Goal: Information Seeking & Learning: Compare options

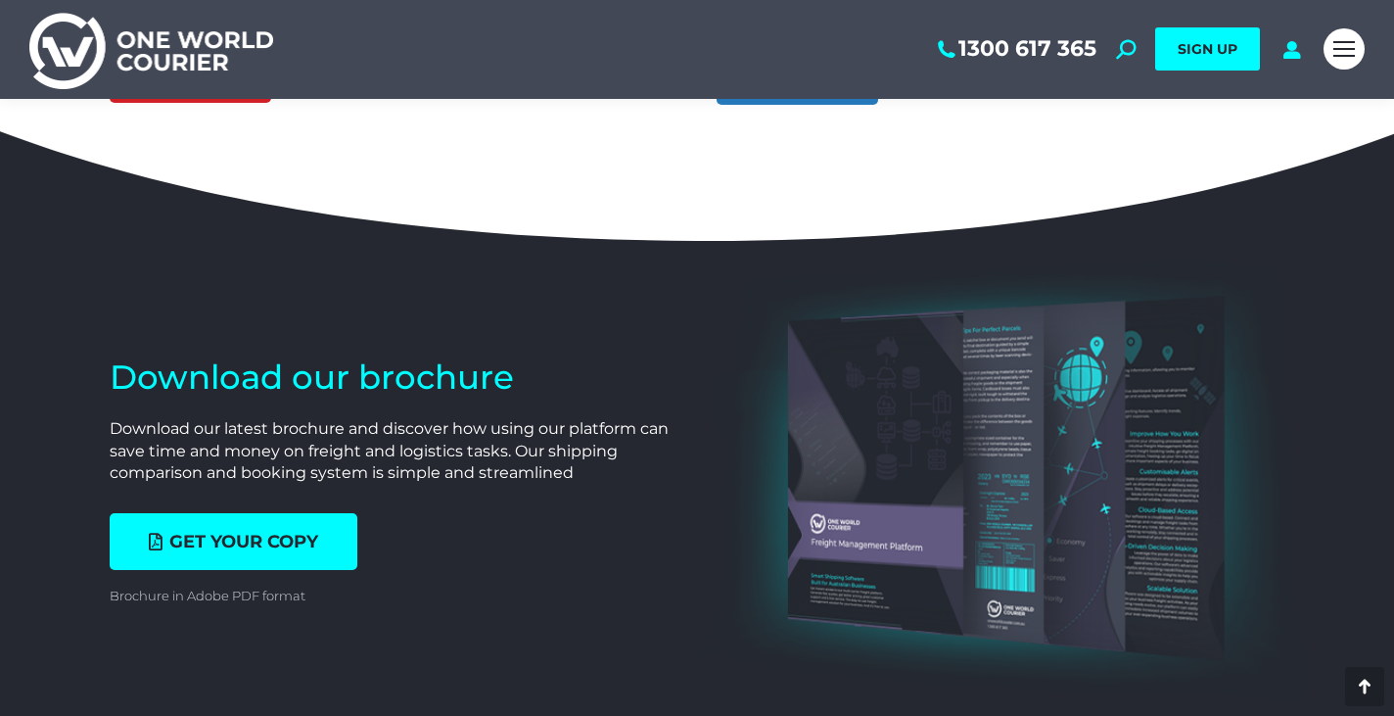
scroll to position [6138, 0]
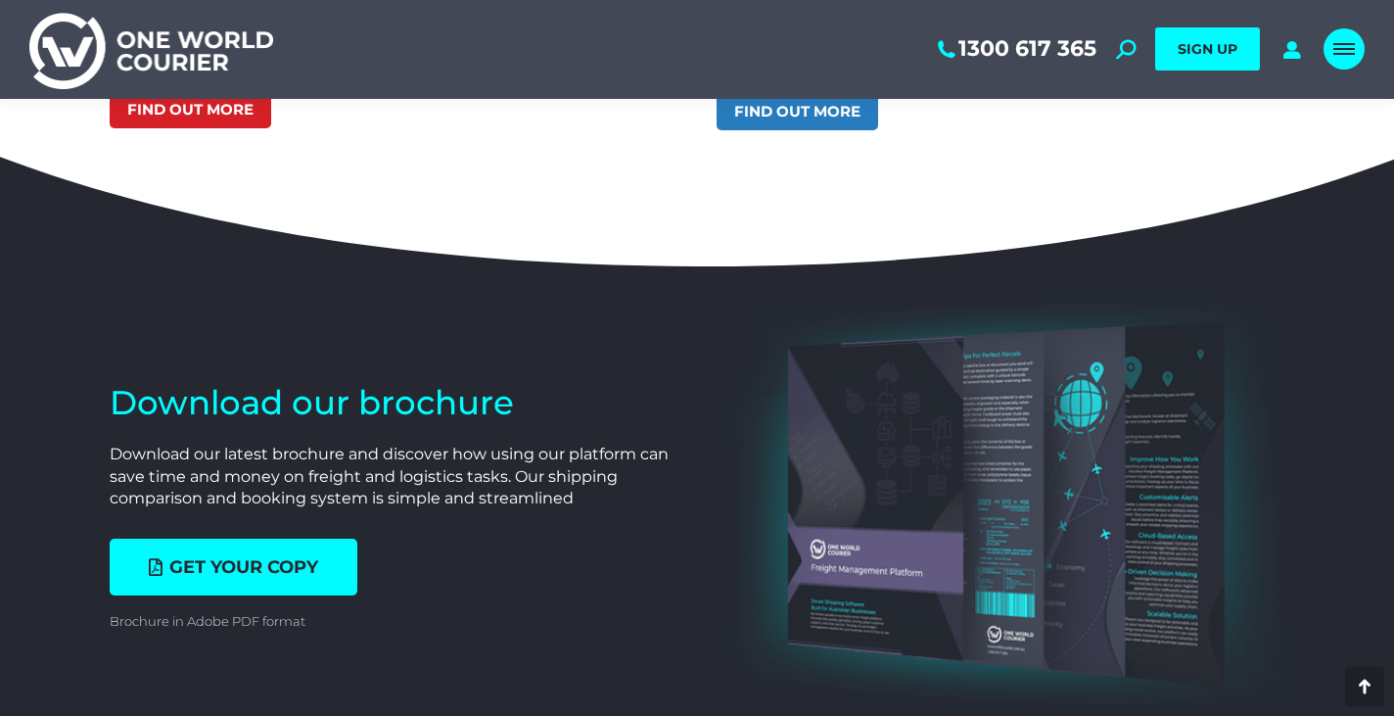
click at [1348, 49] on span "Mobile menu icon" at bounding box center [1345, 49] width 22 height 2
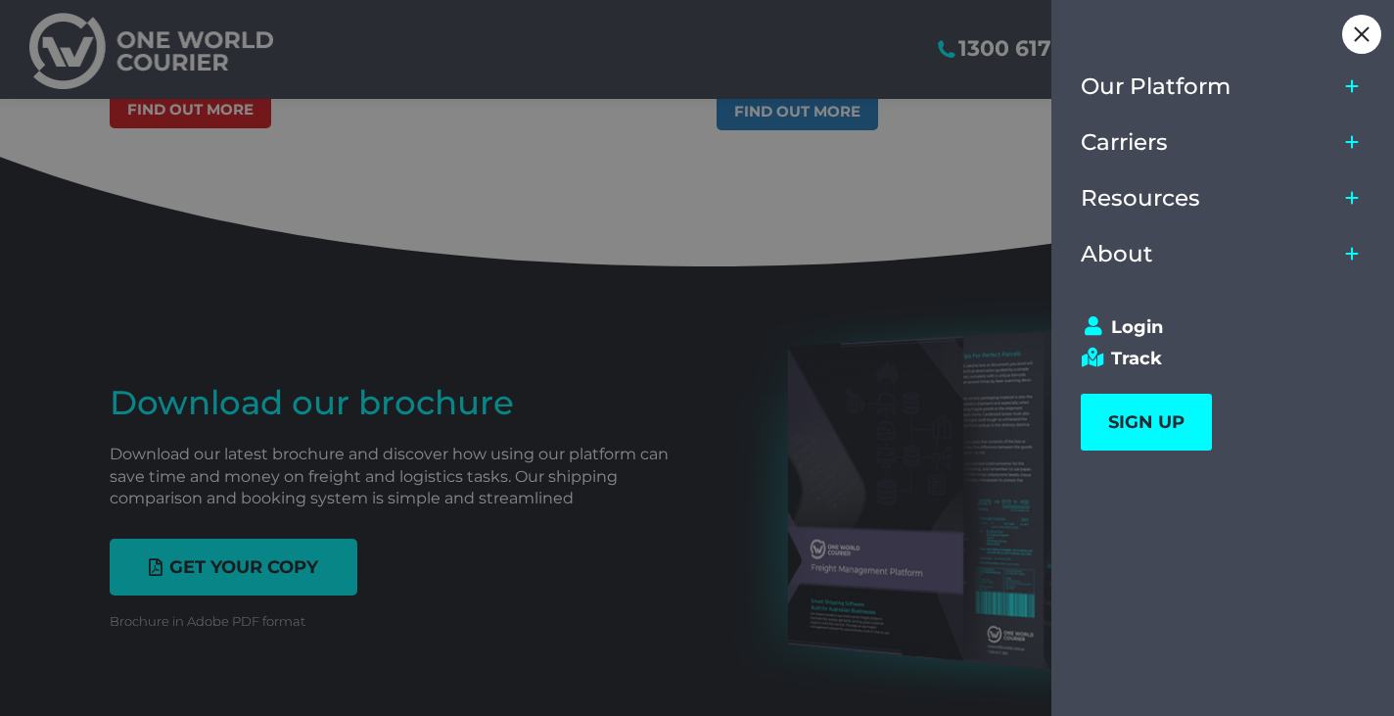
click at [1352, 195] on icon "Main Menu" at bounding box center [1352, 198] width 13 height 13
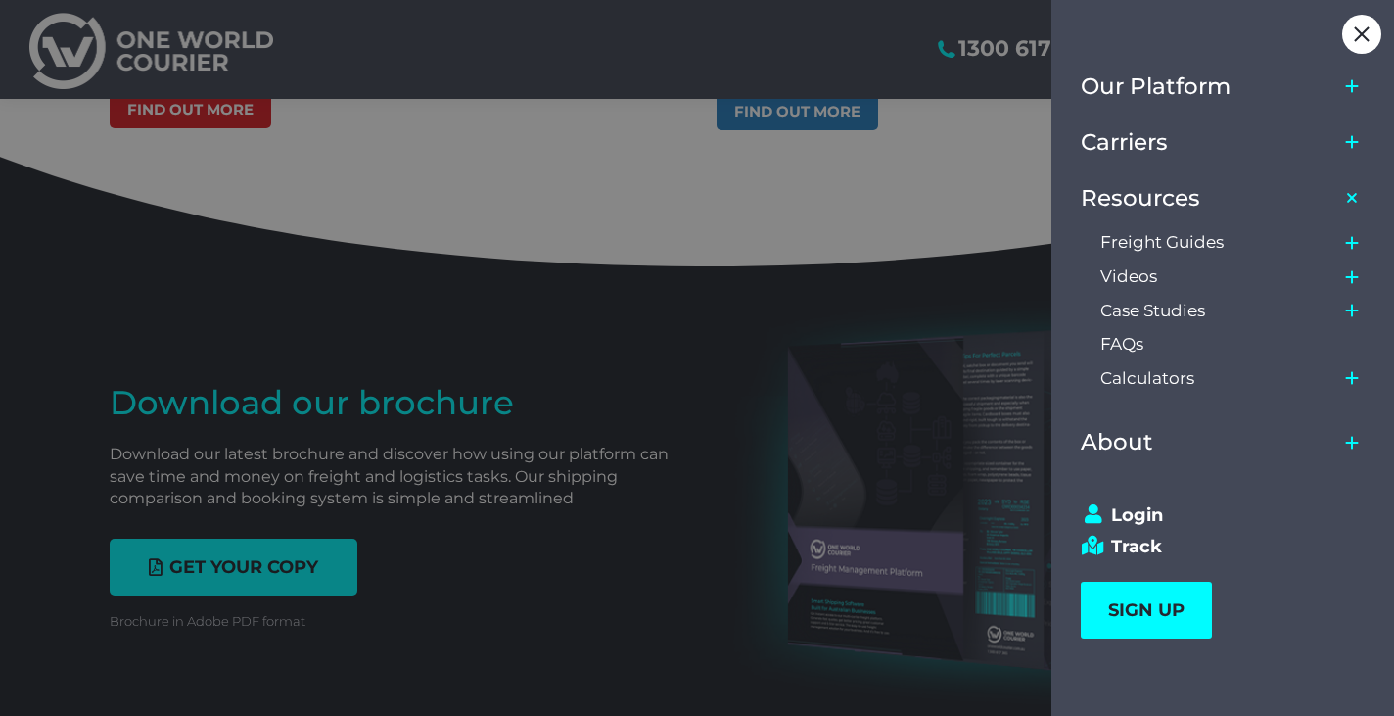
click at [1351, 142] on icon "Main Menu" at bounding box center [1352, 142] width 13 height 13
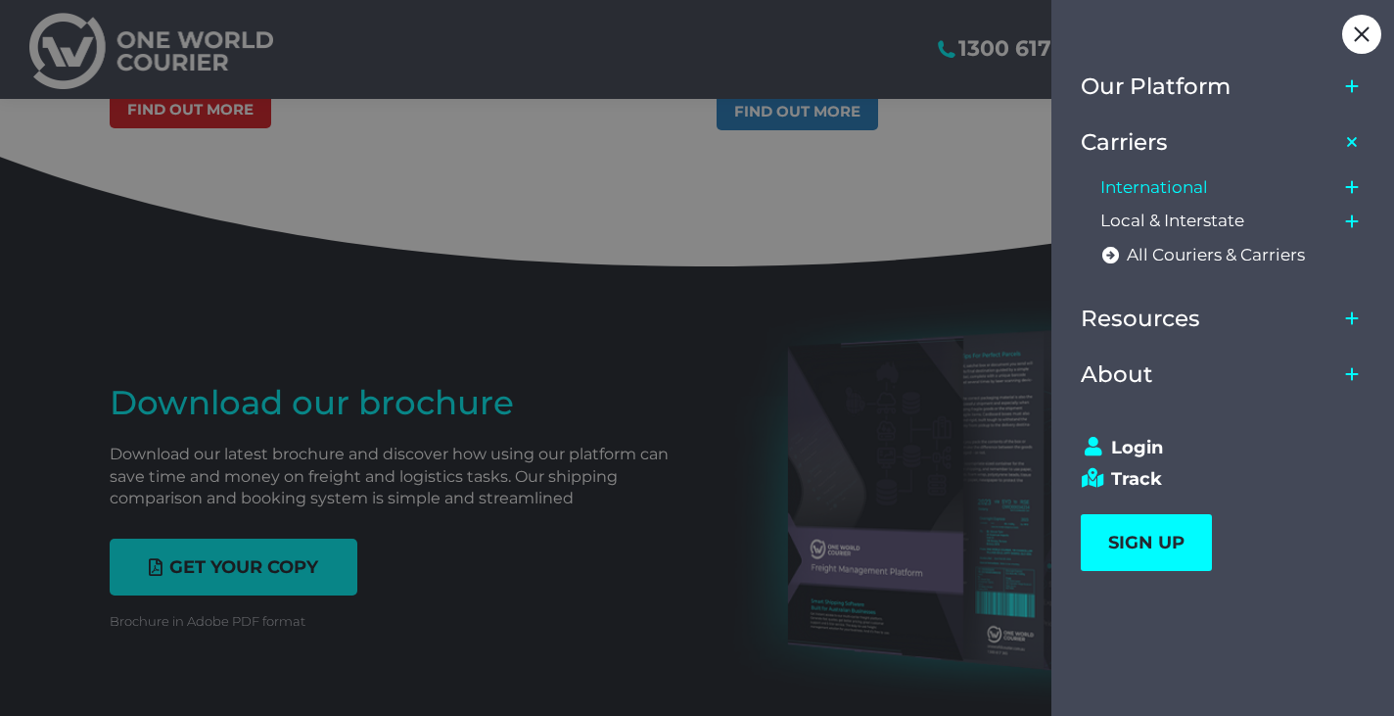
click at [1184, 186] on span "International" at bounding box center [1155, 187] width 108 height 21
click at [1177, 185] on span "International" at bounding box center [1155, 187] width 108 height 21
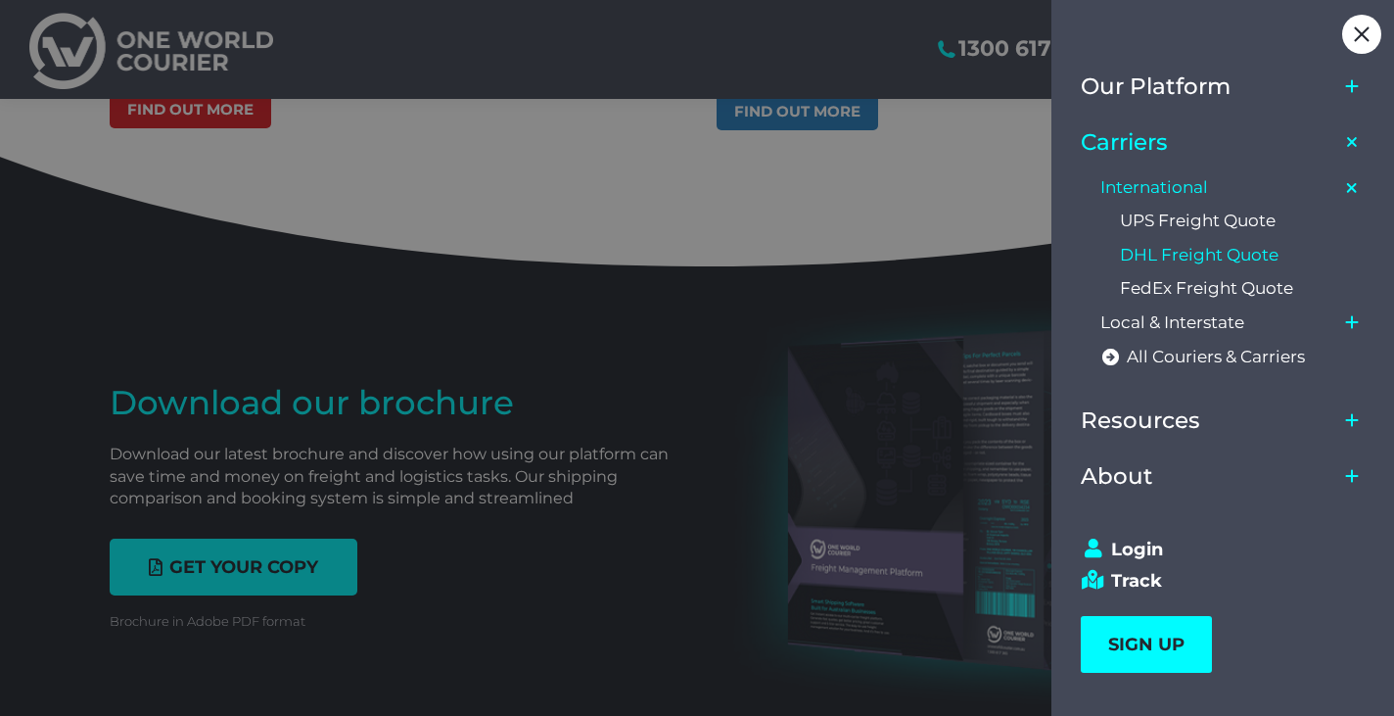
click at [1179, 259] on span "DHL Freight Quote" at bounding box center [1199, 255] width 159 height 21
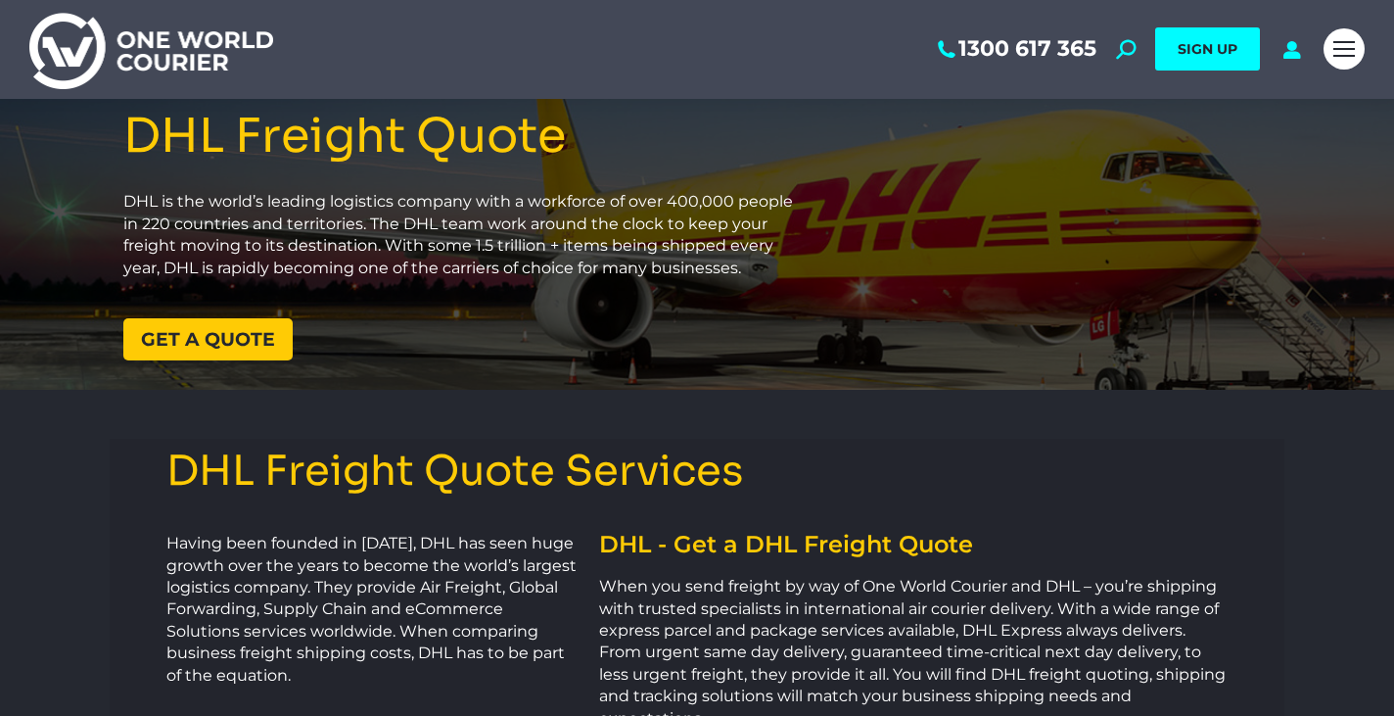
scroll to position [48, 0]
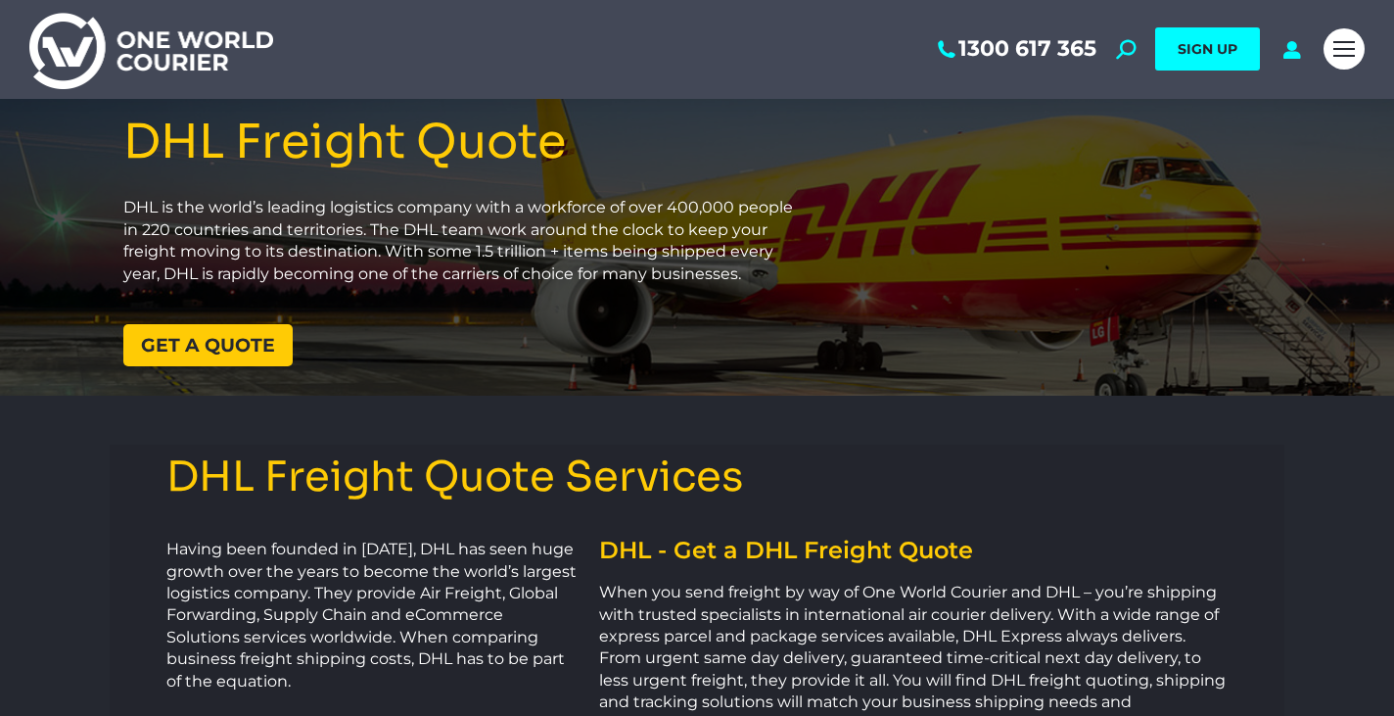
click at [231, 350] on span "Get a quote" at bounding box center [208, 345] width 134 height 19
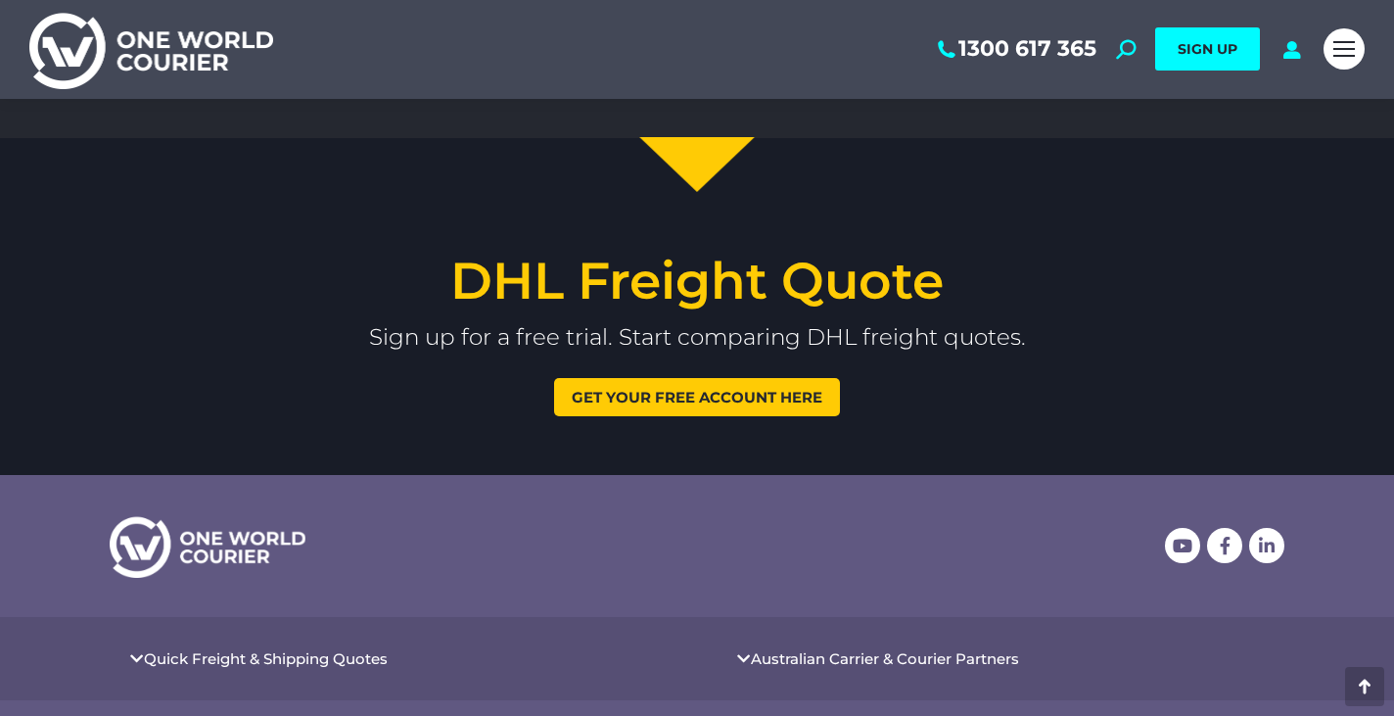
scroll to position [2355, 0]
click at [1349, 44] on span "Mobile menu icon" at bounding box center [1345, 44] width 22 height 2
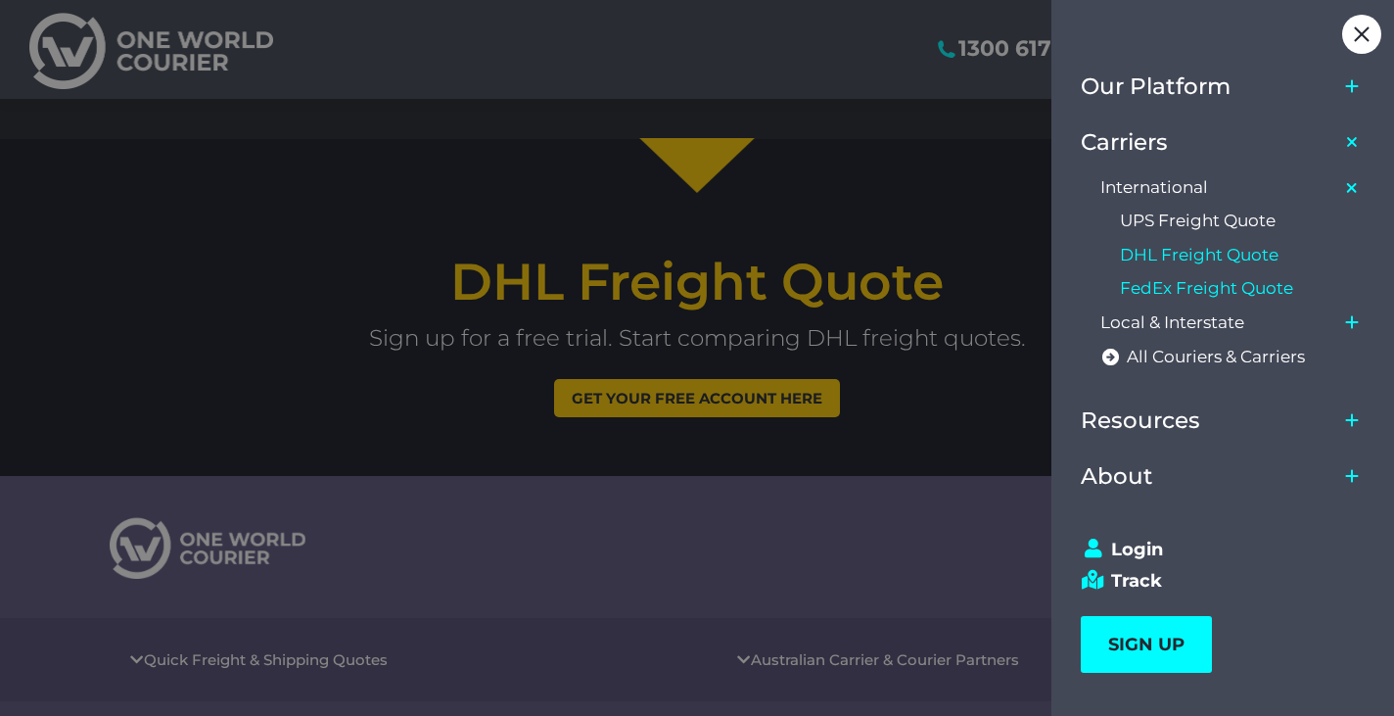
click at [1212, 283] on span "FedEx Freight Quote" at bounding box center [1206, 288] width 173 height 21
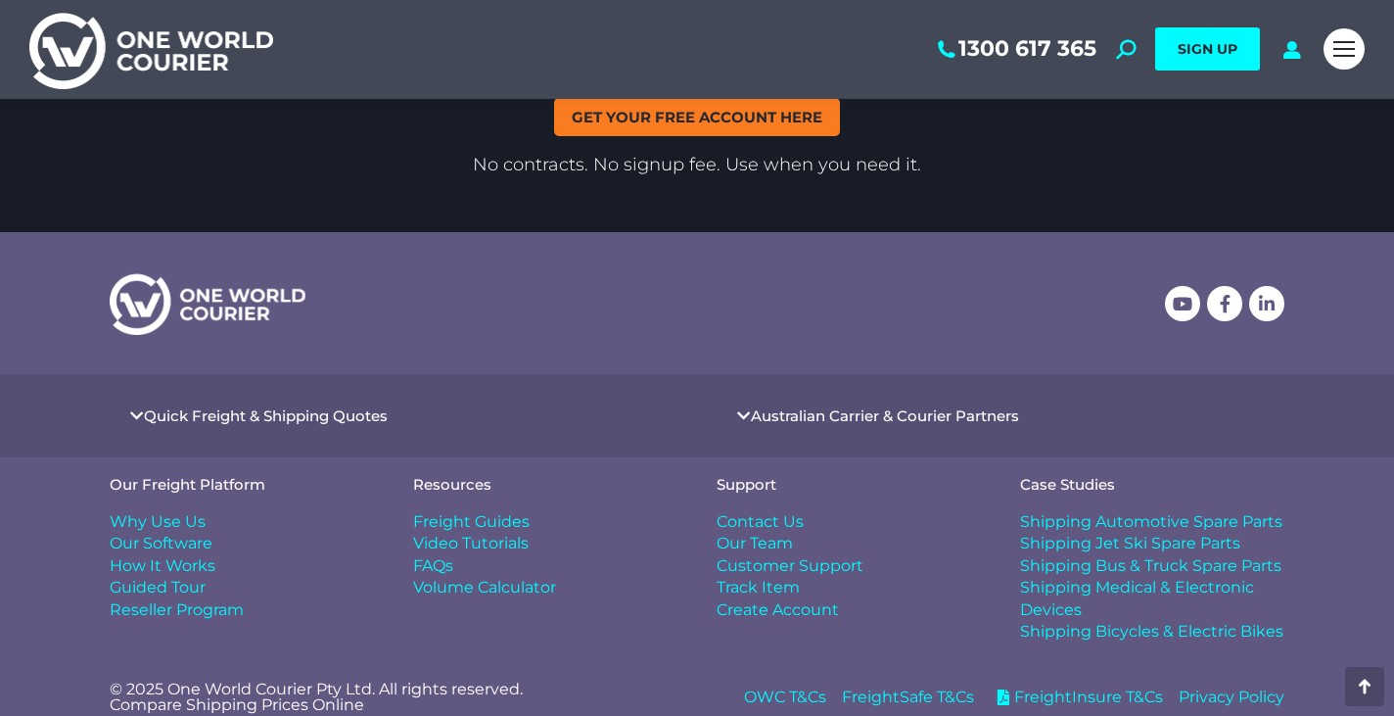
scroll to position [3434, 0]
